Goal: Information Seeking & Learning: Check status

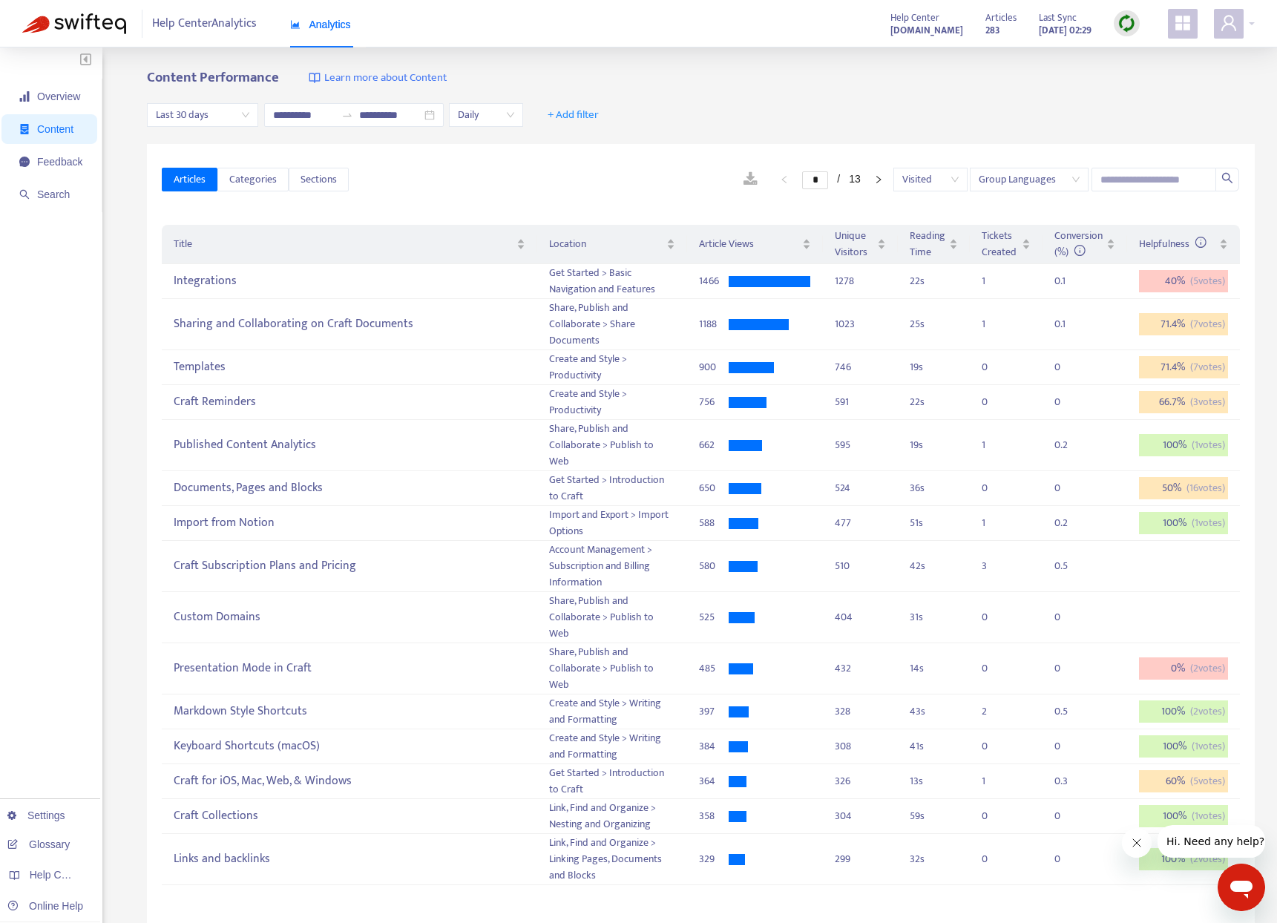
click at [68, 127] on span "Content" at bounding box center [55, 129] width 36 height 12
click at [724, 125] on div "**********" at bounding box center [701, 115] width 1108 height 57
